Goal: Transaction & Acquisition: Purchase product/service

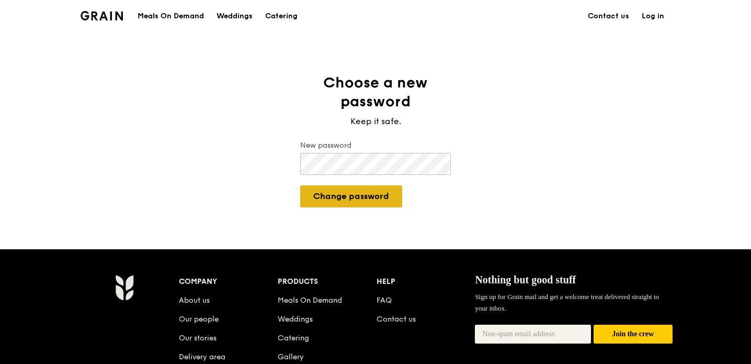
scroll to position [1, 0]
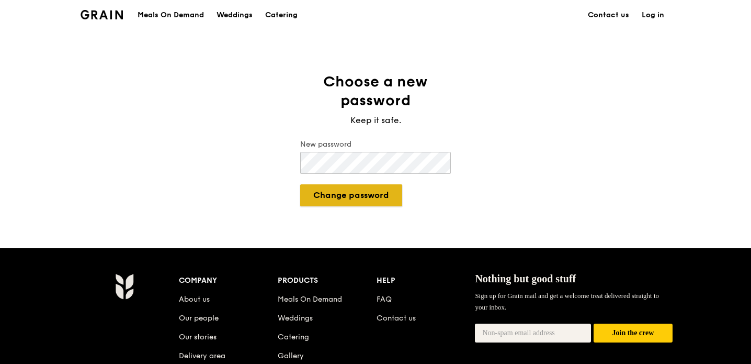
click at [340, 197] on button "Change password" at bounding box center [351, 195] width 102 height 22
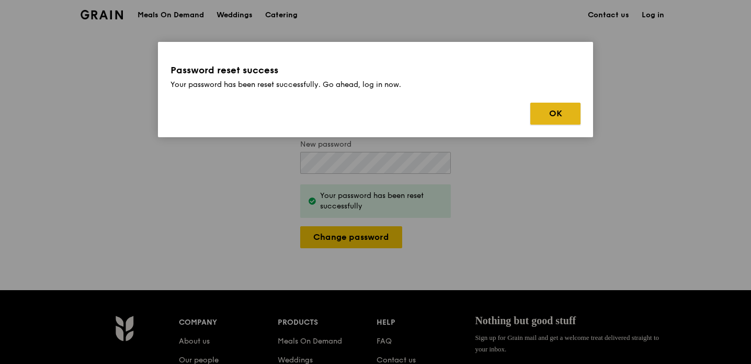
click at [556, 114] on button "OK" at bounding box center [556, 114] width 50 height 22
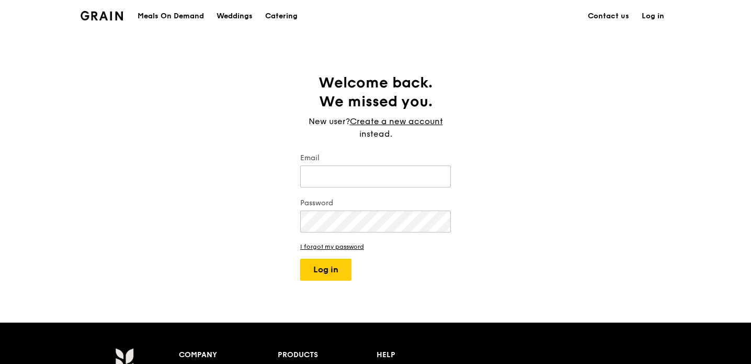
type input "[EMAIL_ADDRESS][DOMAIN_NAME]"
click at [326, 270] on button "Log in" at bounding box center [325, 270] width 51 height 22
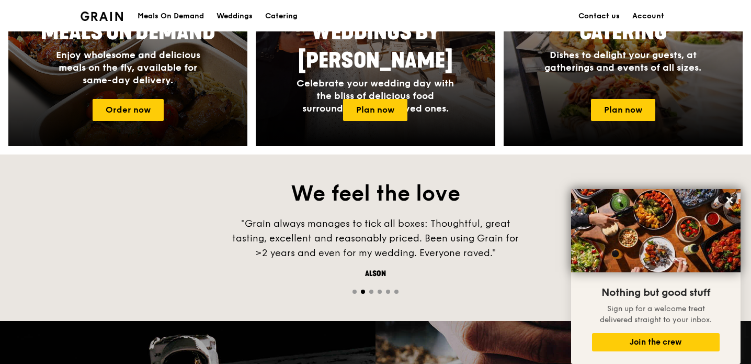
scroll to position [559, 0]
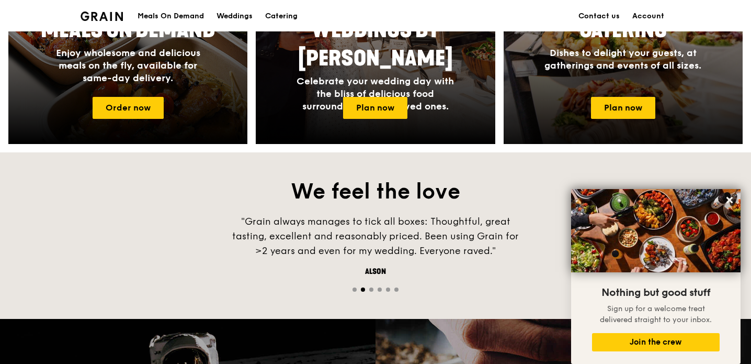
click at [622, 94] on div at bounding box center [623, 6] width 263 height 304
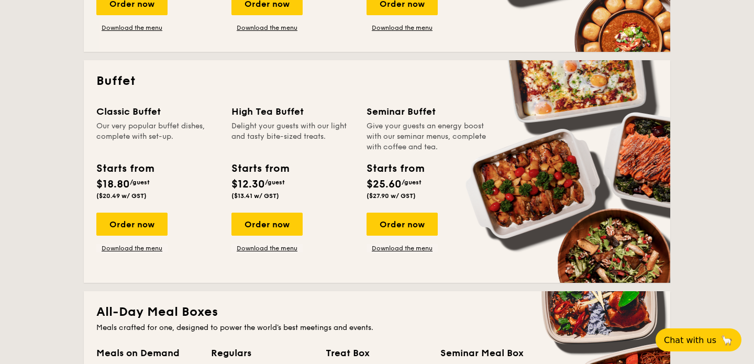
scroll to position [433, 0]
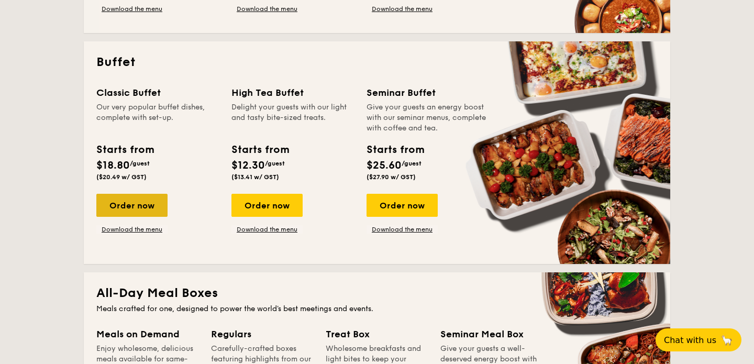
click at [128, 204] on div "Order now" at bounding box center [131, 205] width 71 height 23
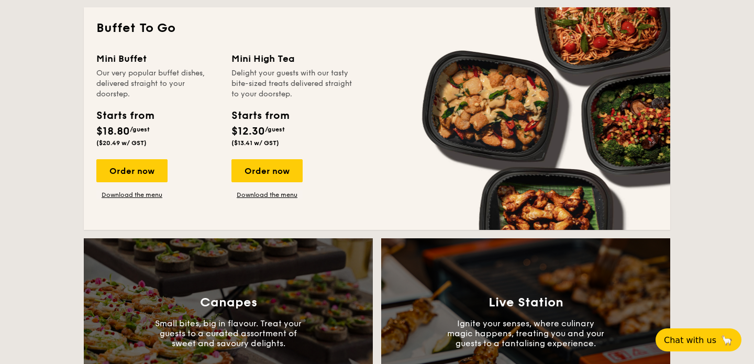
scroll to position [908, 0]
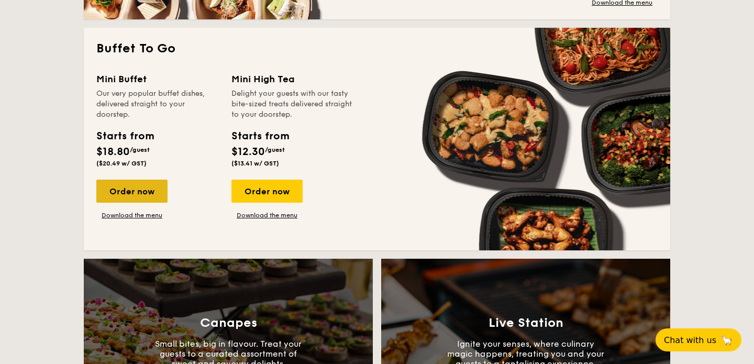
click at [136, 192] on div "Order now" at bounding box center [131, 190] width 71 height 23
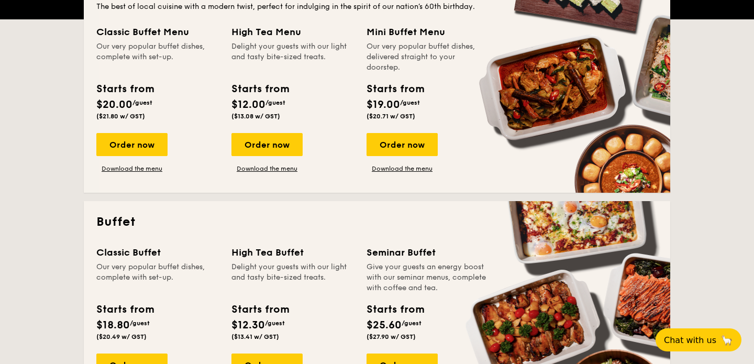
scroll to position [274, 0]
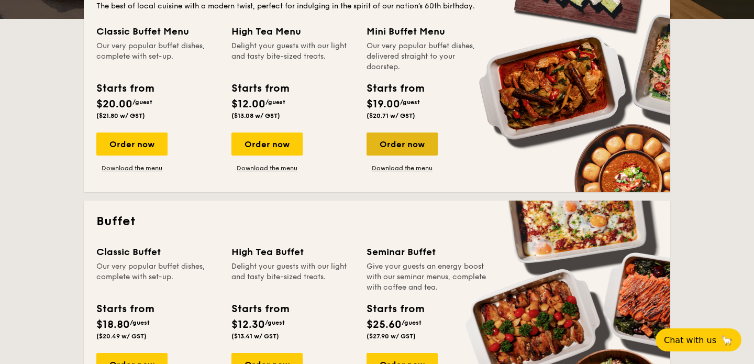
click at [396, 139] on div "Order now" at bounding box center [401, 143] width 71 height 23
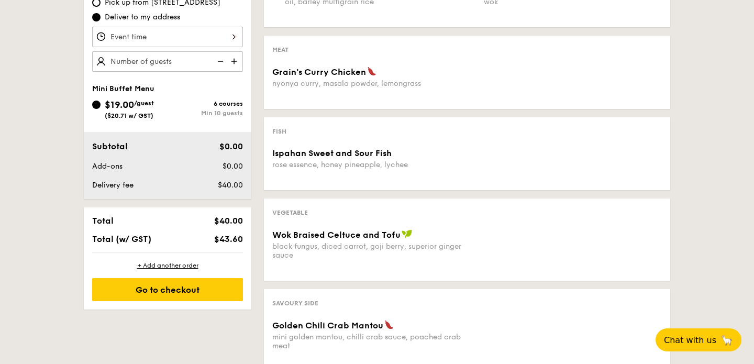
scroll to position [349, 0]
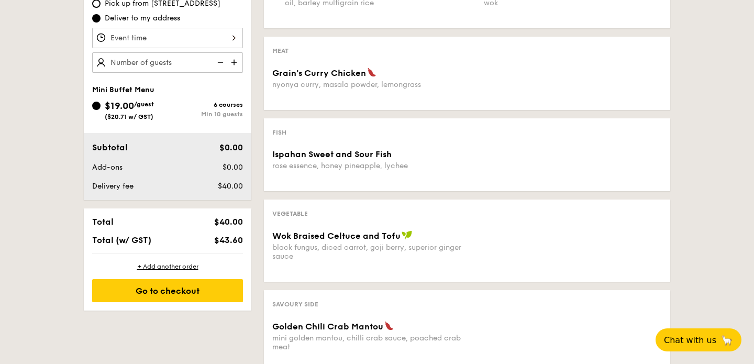
click at [234, 65] on img at bounding box center [235, 62] width 16 height 20
type input "15 guests"
click at [233, 35] on div at bounding box center [167, 38] width 151 height 20
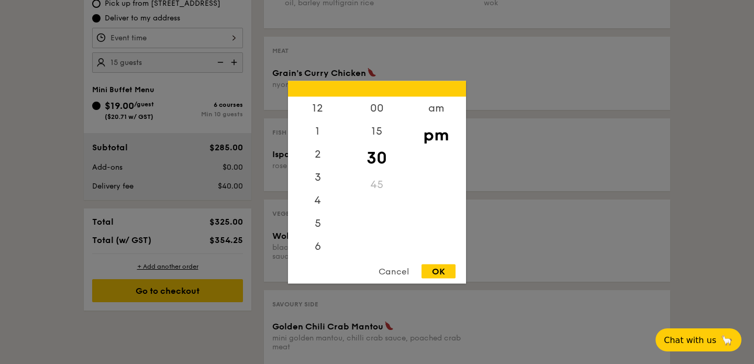
scroll to position [46, 0]
click at [320, 204] on div "6" at bounding box center [317, 203] width 59 height 30
click at [381, 107] on div "00" at bounding box center [376, 111] width 59 height 30
click at [440, 270] on div "OK" at bounding box center [438, 271] width 34 height 14
type input "6:00PM"
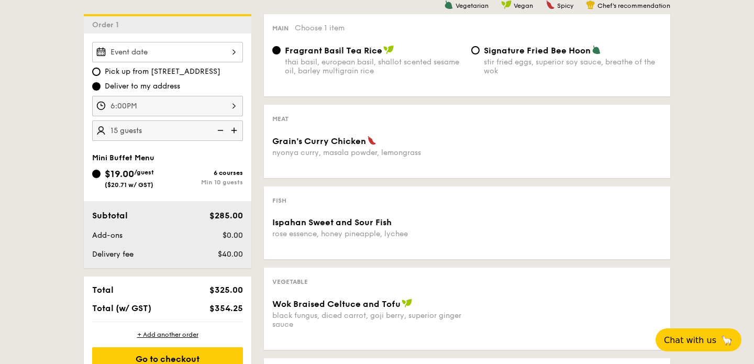
scroll to position [280, 0]
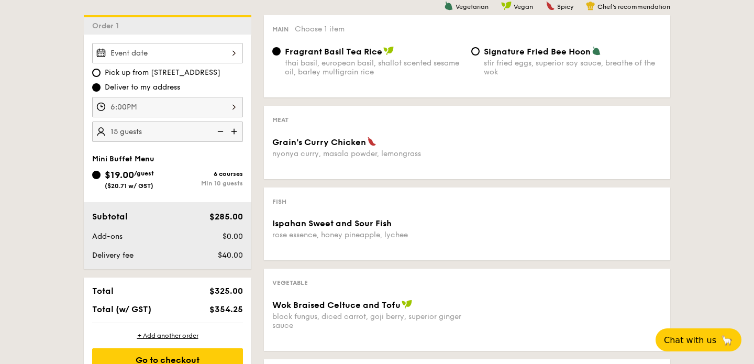
click at [222, 52] on div at bounding box center [167, 53] width 151 height 20
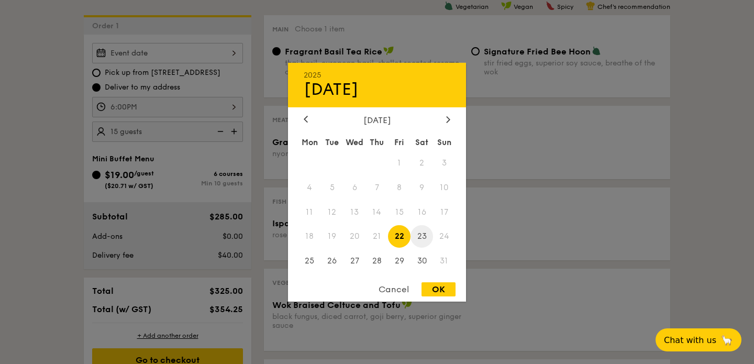
click at [423, 234] on span "23" at bounding box center [421, 236] width 23 height 23
click at [439, 288] on div "OK" at bounding box center [438, 289] width 34 height 14
type input "[DATE]"
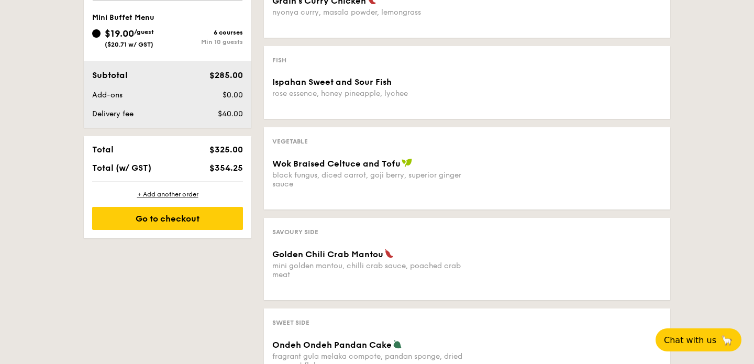
scroll to position [422, 0]
click at [185, 190] on div "+ Add another order" at bounding box center [167, 193] width 151 height 8
radio input "true"
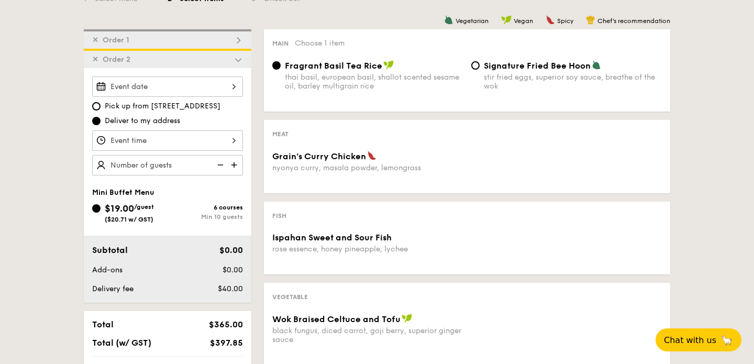
scroll to position [256, 0]
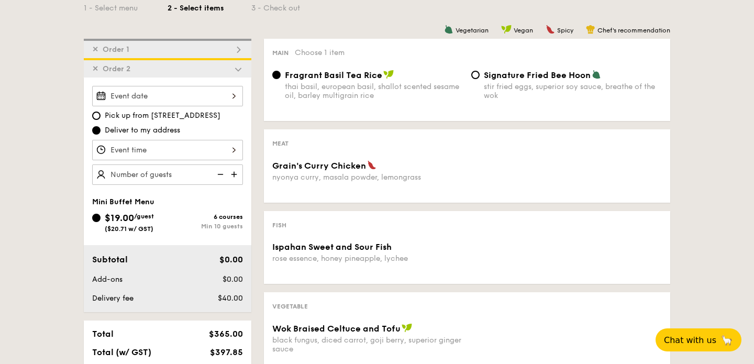
click at [237, 68] on img at bounding box center [237, 68] width 9 height 9
click at [93, 66] on span "✕" at bounding box center [95, 68] width 6 height 9
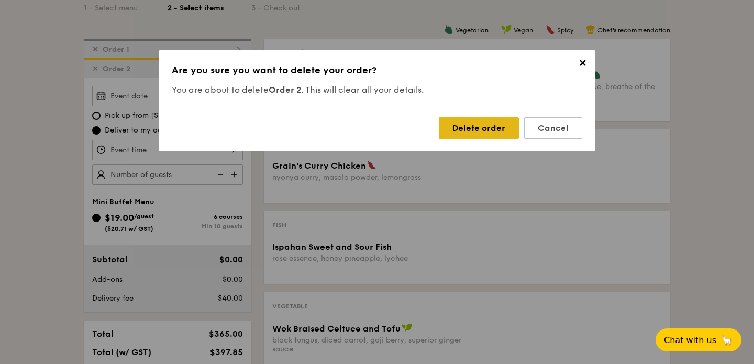
click at [463, 127] on div "Delete order" at bounding box center [479, 127] width 80 height 21
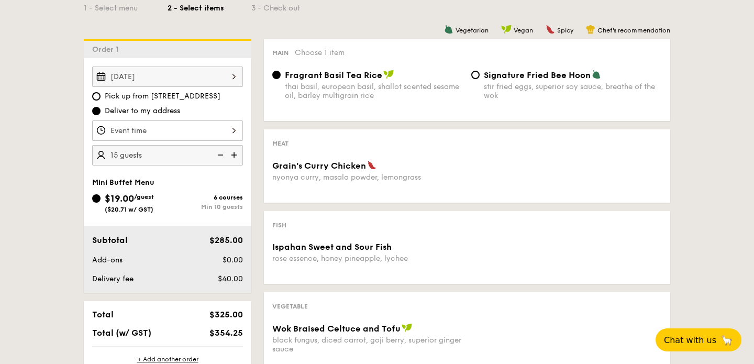
click at [722, 208] on div "1 - Select menu 2 - Select items 3 - Check out Order 1 [DATE] Pick up from [STR…" at bounding box center [377, 268] width 754 height 592
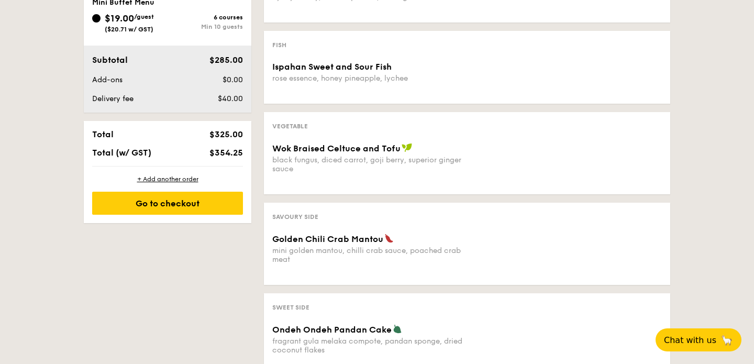
scroll to position [436, 0]
click at [197, 200] on div "Go to checkout" at bounding box center [167, 203] width 151 height 23
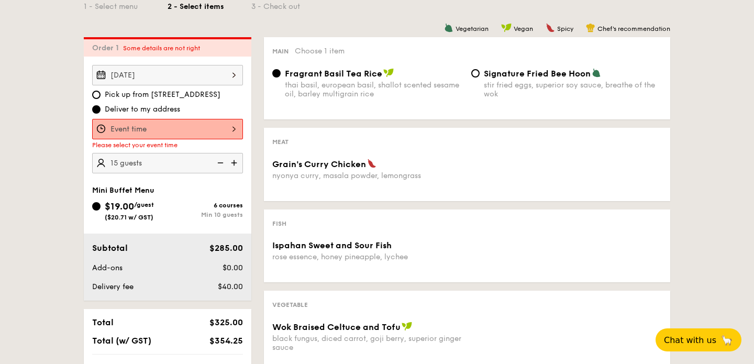
scroll to position [265, 0]
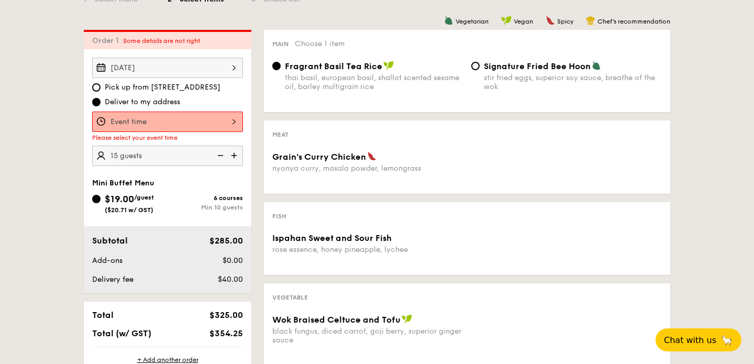
click at [234, 120] on div at bounding box center [167, 121] width 151 height 20
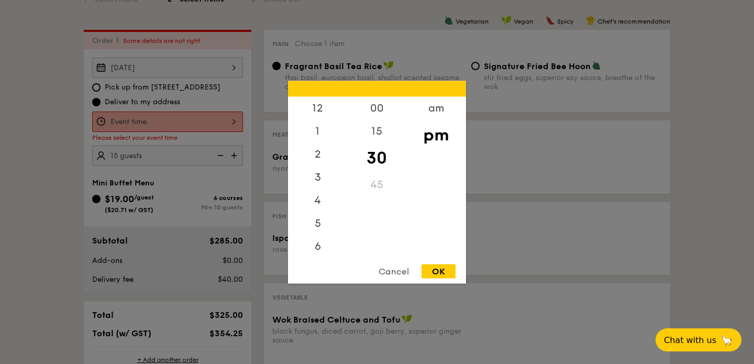
scroll to position [46, 0]
click at [320, 199] on div "6" at bounding box center [317, 203] width 59 height 30
click at [377, 106] on div "00" at bounding box center [376, 111] width 59 height 30
click at [441, 270] on div "OK" at bounding box center [438, 271] width 34 height 14
type input "6:00PM"
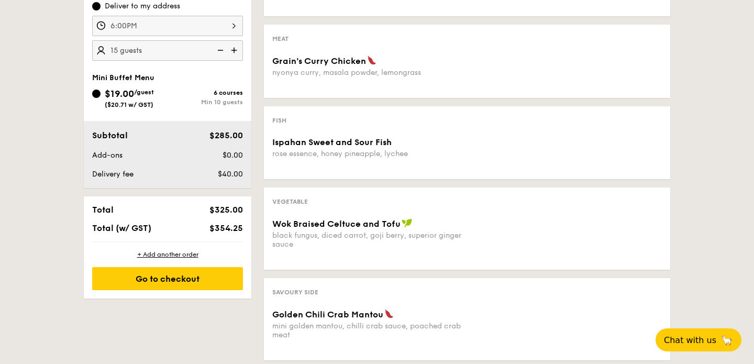
scroll to position [367, 0]
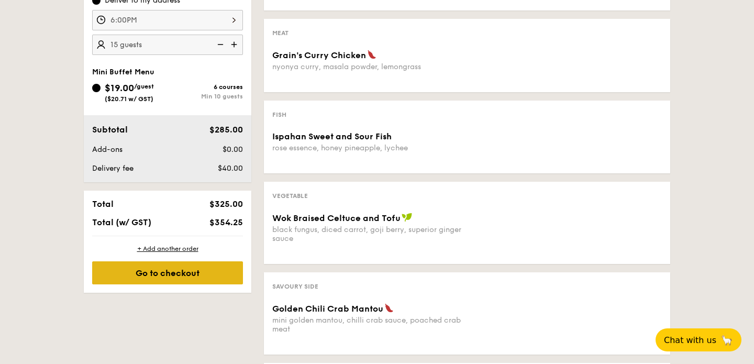
click at [167, 275] on div "Go to checkout" at bounding box center [167, 272] width 151 height 23
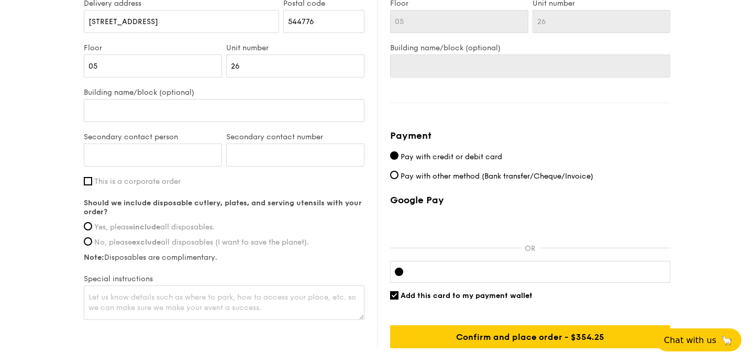
scroll to position [627, 0]
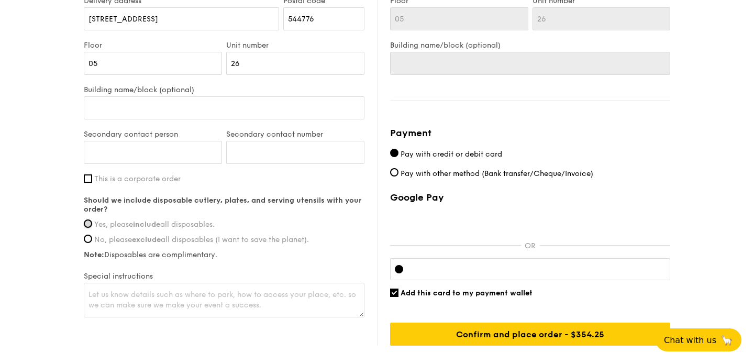
click at [91, 220] on input "Yes, please include all disposables." at bounding box center [88, 223] width 8 height 8
radio input "true"
click at [223, 289] on textarea at bounding box center [224, 300] width 280 height 35
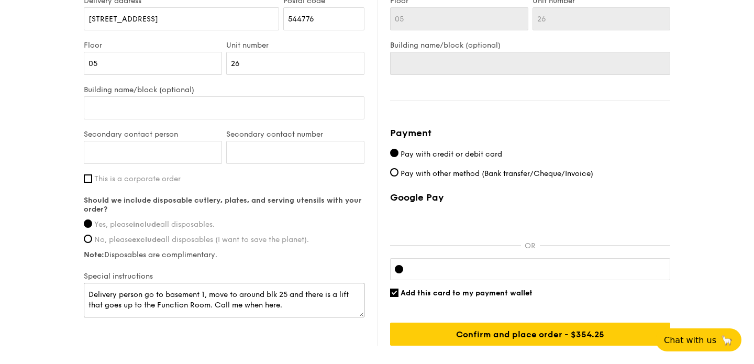
click at [142, 294] on textarea "Delivery person go to basement 1, move to around blk 25 and there is a lift tha…" at bounding box center [224, 300] width 280 height 35
drag, startPoint x: 196, startPoint y: 294, endPoint x: 240, endPoint y: 295, distance: 44.0
click at [203, 294] on textarea "Delivery person : Please go to basement 1, move to around blk 25 and there is a…" at bounding box center [224, 300] width 280 height 35
click at [111, 307] on textarea "Delivery person : Please go to around blk 25 at basement 1, move to around blk …" at bounding box center [224, 300] width 280 height 35
click at [98, 305] on textarea "Delivery person : Please go to around blk 25 at basement 1, and there is a lift…" at bounding box center [224, 300] width 280 height 35
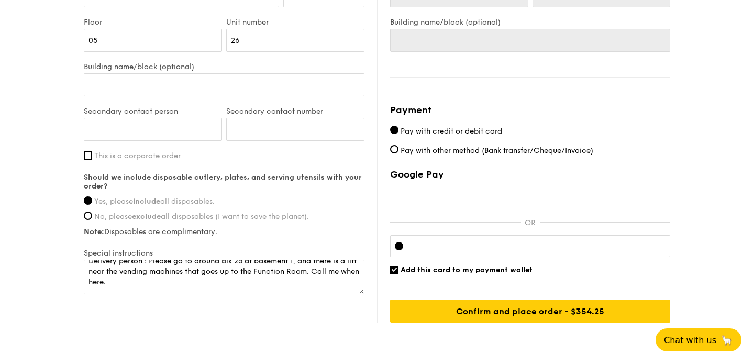
scroll to position [692, 0]
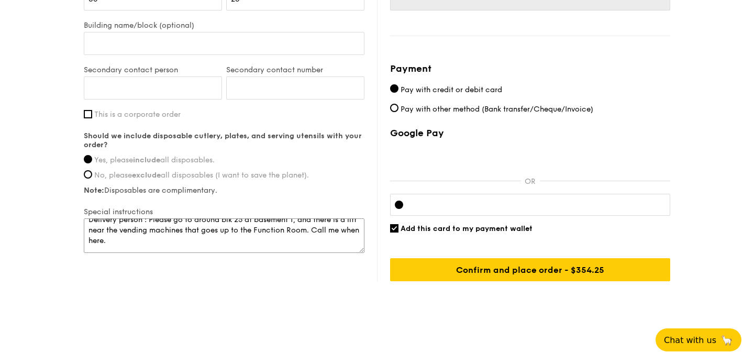
type textarea "Delivery person : Please go to around blk 25 at basement 1, and there is a lift…"
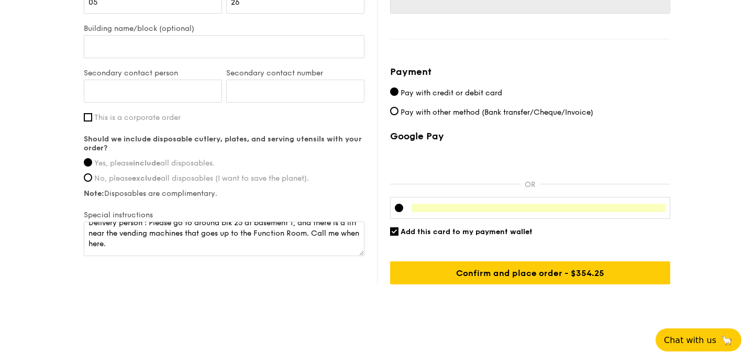
scroll to position [688, 0]
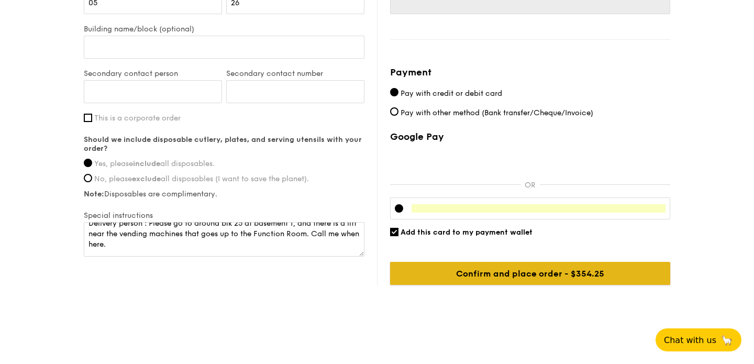
click at [587, 272] on input "Confirm and place order - $354.25" at bounding box center [530, 273] width 280 height 23
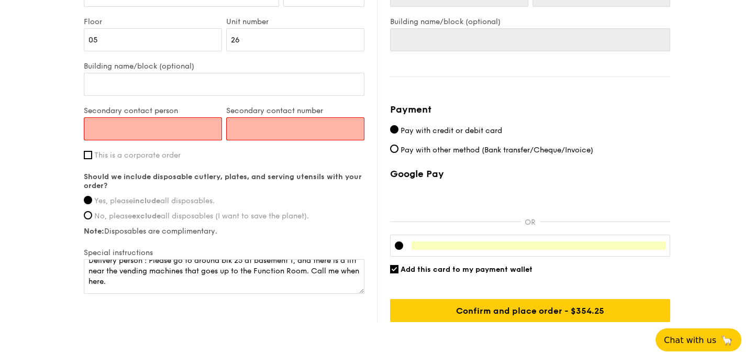
scroll to position [641, 0]
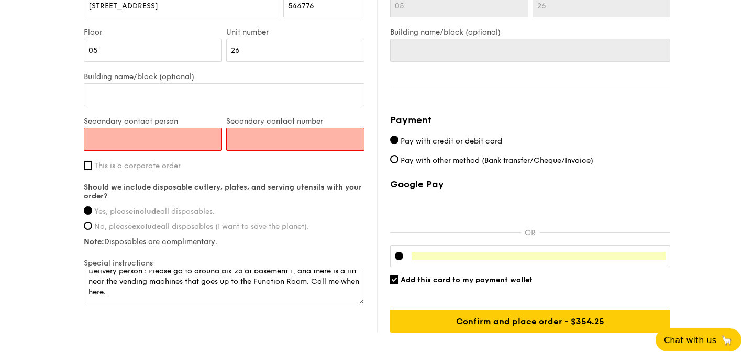
click at [168, 141] on input "Secondary contact person" at bounding box center [153, 139] width 138 height 23
click at [167, 142] on input "Secondary contact person" at bounding box center [153, 139] width 138 height 23
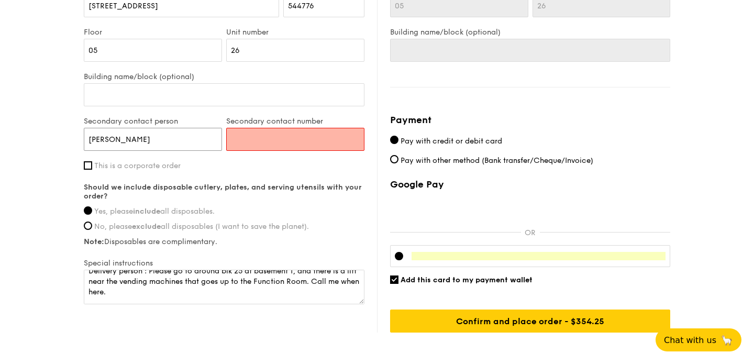
type input "[PERSON_NAME]"
click at [241, 137] on input "Secondary contact number" at bounding box center [295, 139] width 138 height 23
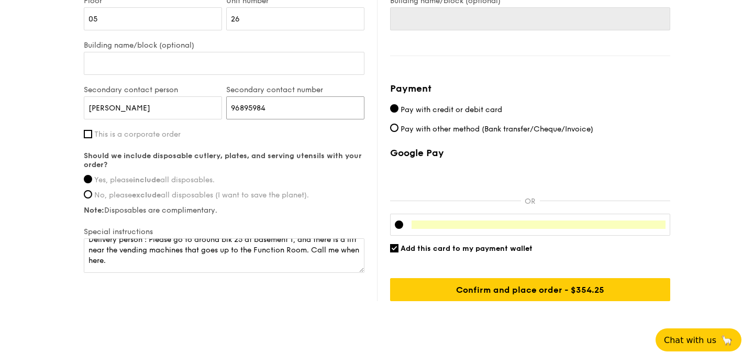
scroll to position [692, 0]
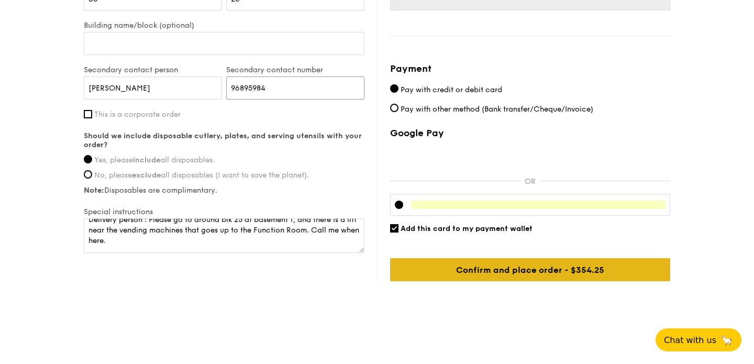
type input "96895984"
click at [573, 267] on input "Confirm and place order - $354.25" at bounding box center [530, 269] width 280 height 23
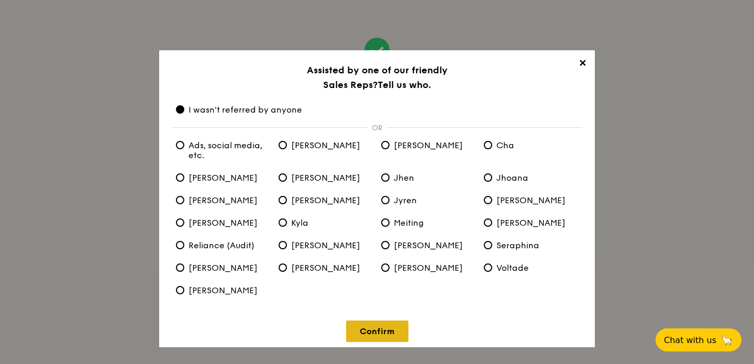
click at [383, 328] on link "Confirm" at bounding box center [377, 330] width 62 height 21
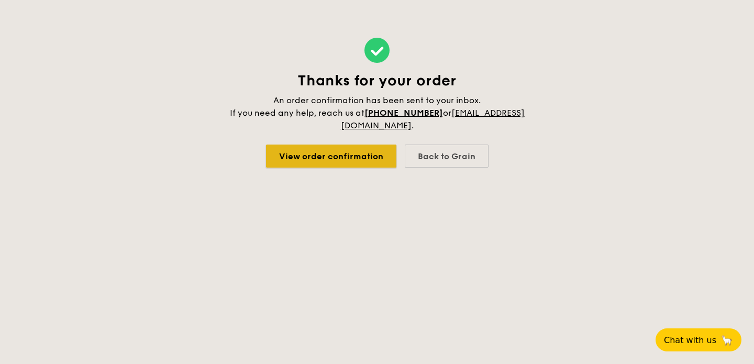
click at [361, 158] on link "View order confirmation" at bounding box center [331, 155] width 130 height 23
